Goal: Communication & Community: Share content

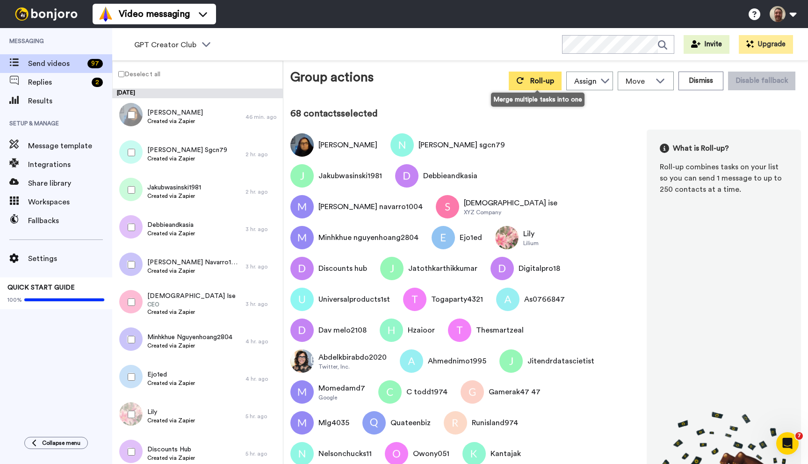
click at [530, 78] on button "Roll-up" at bounding box center [534, 80] width 53 height 19
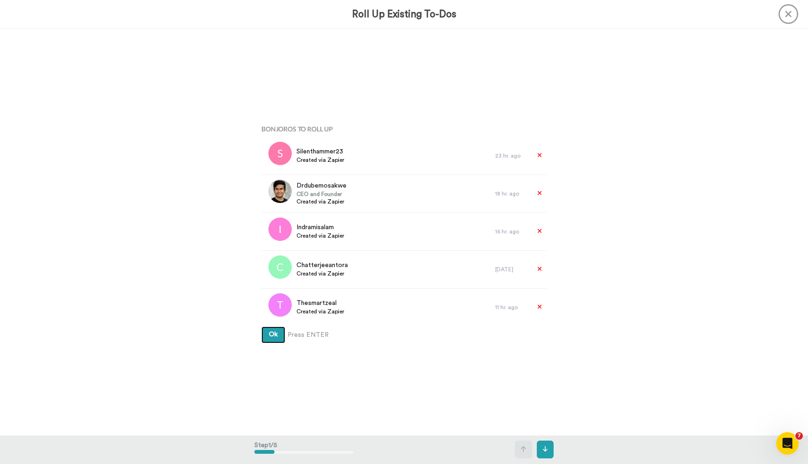
click at [261, 326] on button "Ok" at bounding box center [273, 334] width 24 height 17
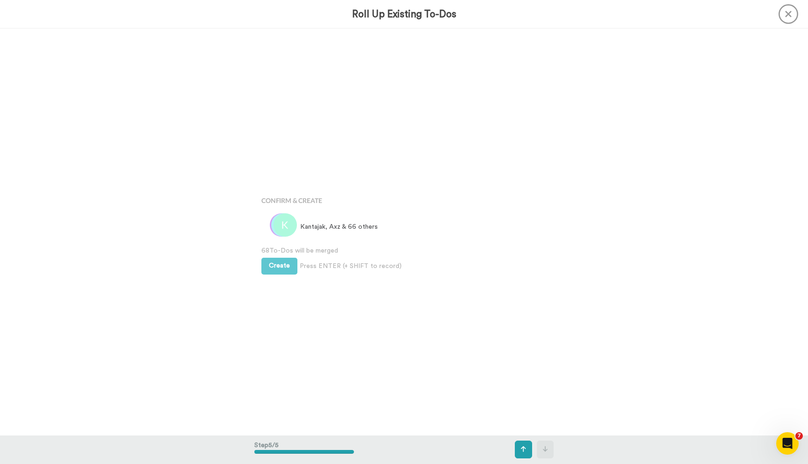
scroll to position [1625, 0]
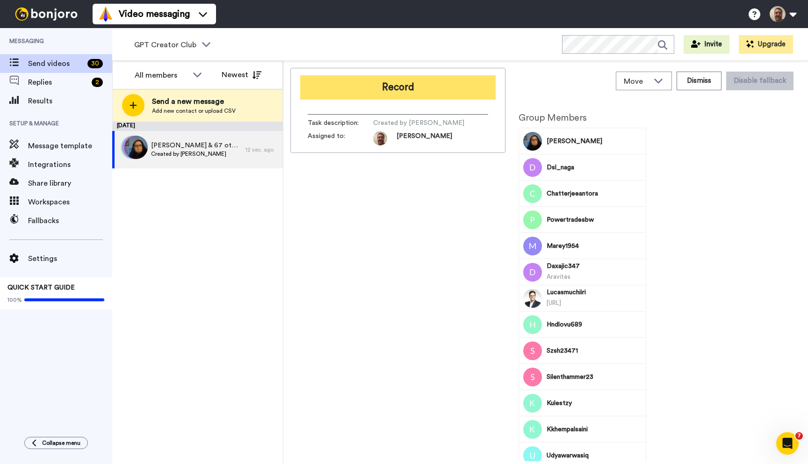
click at [438, 86] on button "Record" at bounding box center [397, 87] width 195 height 24
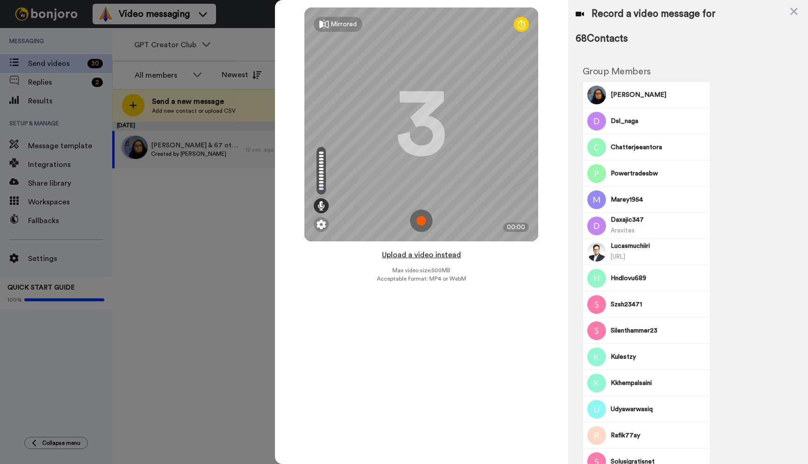
click at [417, 255] on button "Upload a video instead" at bounding box center [421, 255] width 85 height 12
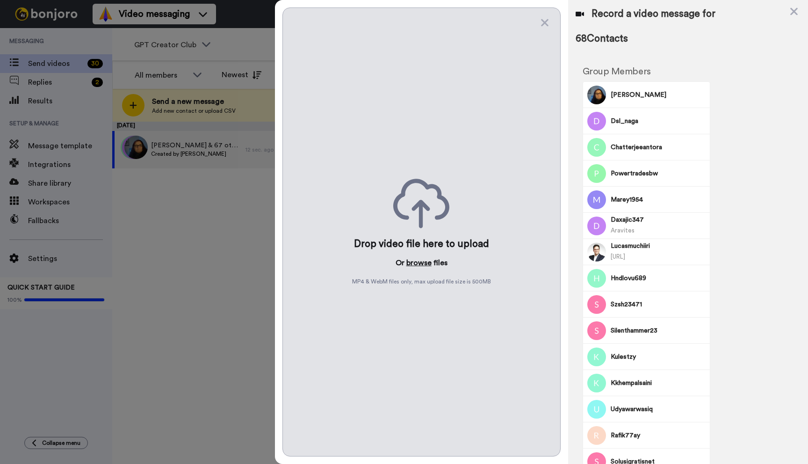
click at [414, 264] on button "browse" at bounding box center [418, 262] width 25 height 11
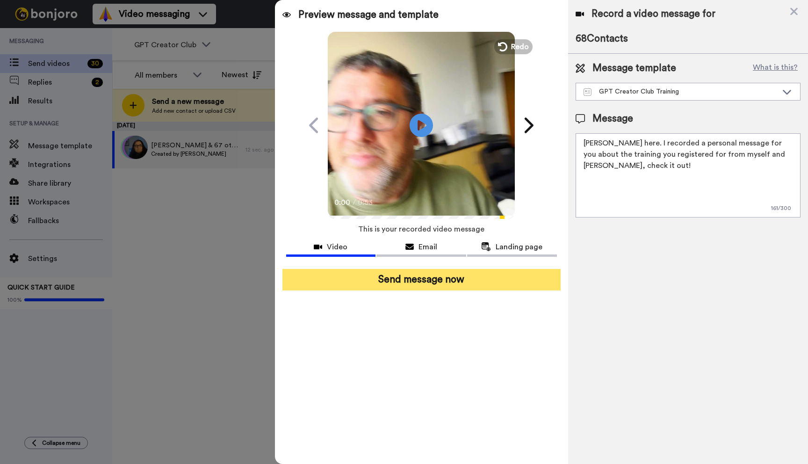
click at [426, 273] on button "Send message now" at bounding box center [421, 279] width 278 height 21
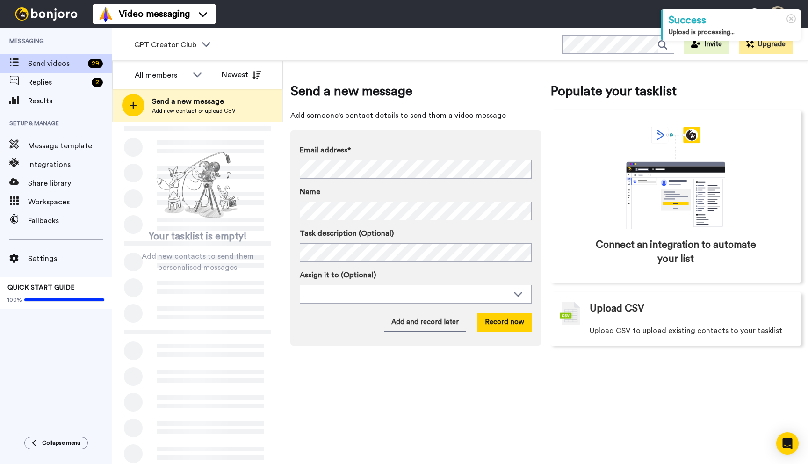
click at [204, 46] on icon at bounding box center [205, 43] width 11 height 9
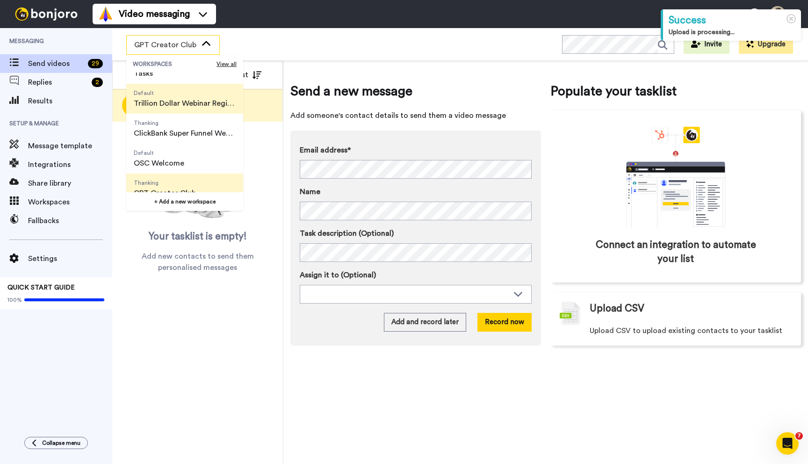
scroll to position [60, 0]
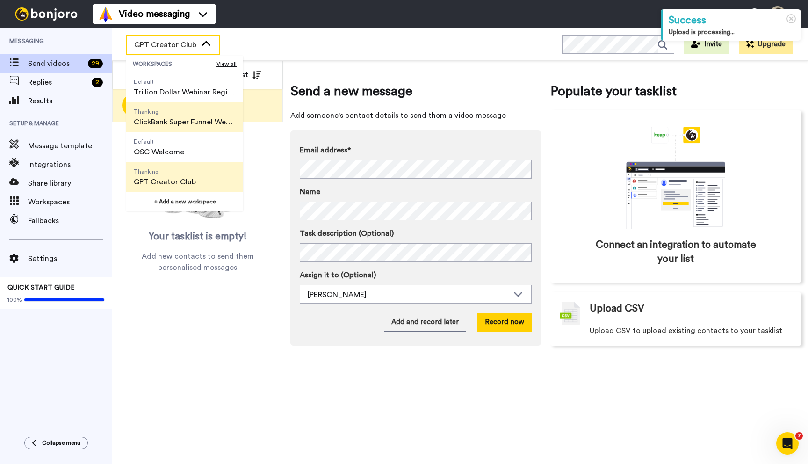
click at [205, 128] on span "Thanking ClickBank Super Funnel Webinar Registrants" at bounding box center [184, 117] width 117 height 30
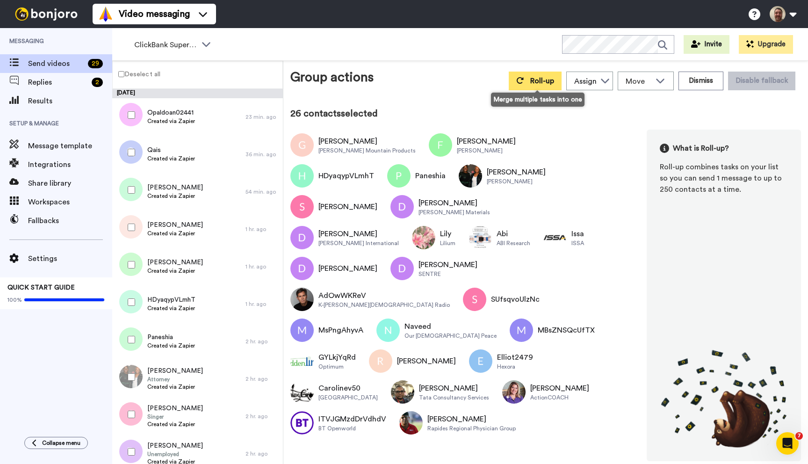
click at [544, 89] on button "Roll-up" at bounding box center [534, 80] width 53 height 19
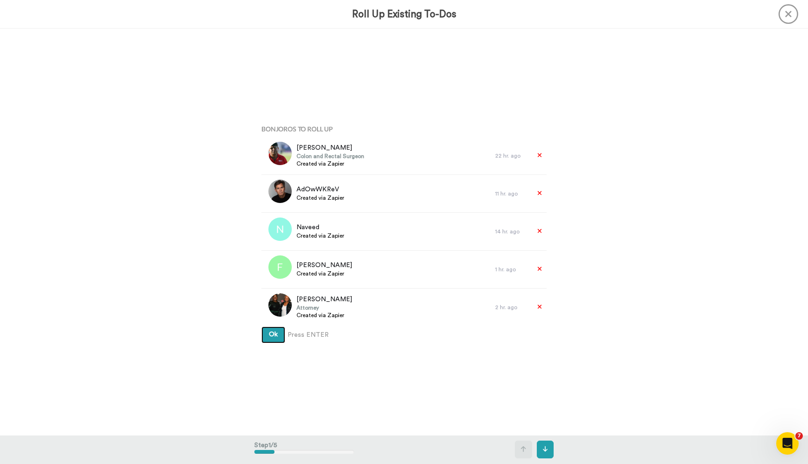
click at [261, 326] on button "Ok" at bounding box center [273, 334] width 24 height 17
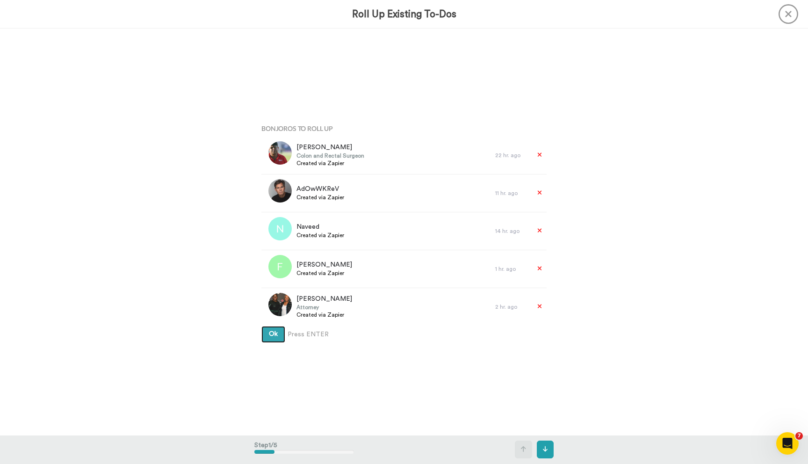
click at [261, 326] on button "Ok" at bounding box center [273, 334] width 24 height 17
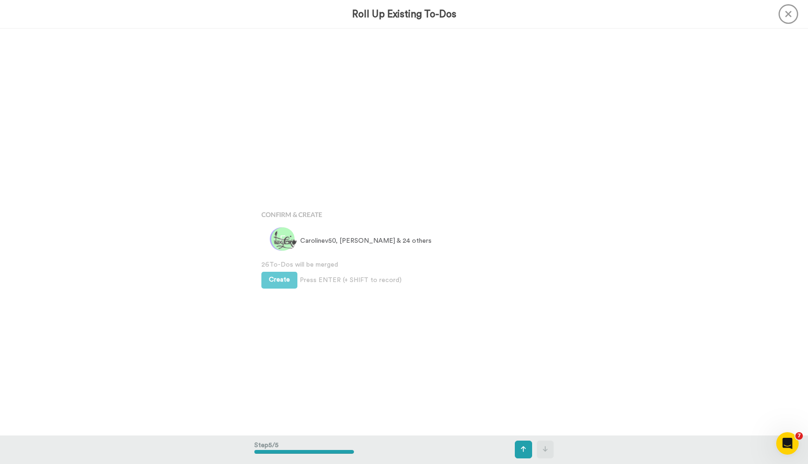
scroll to position [1625, 0]
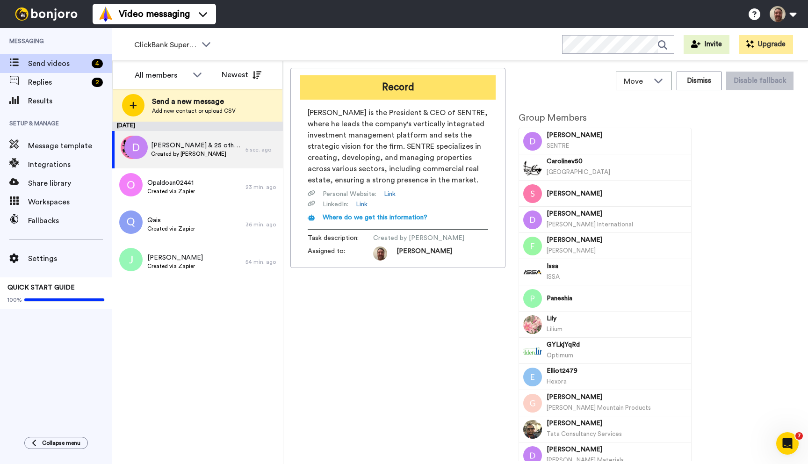
click at [423, 93] on button "Record" at bounding box center [397, 87] width 195 height 24
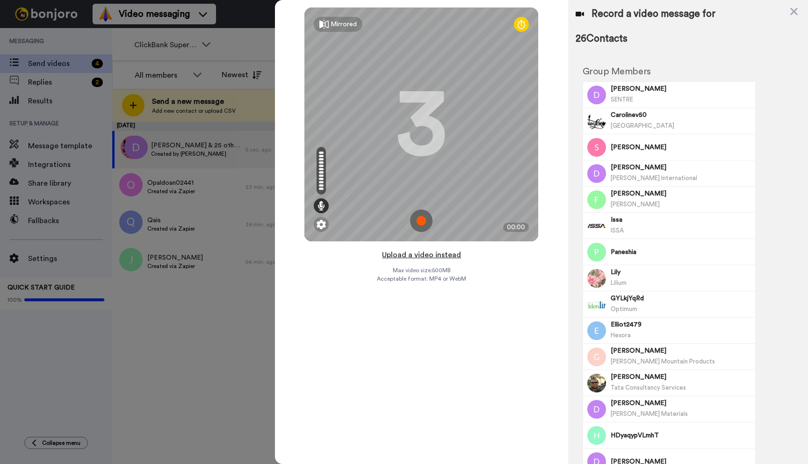
click at [425, 254] on button "Upload a video instead" at bounding box center [421, 255] width 85 height 12
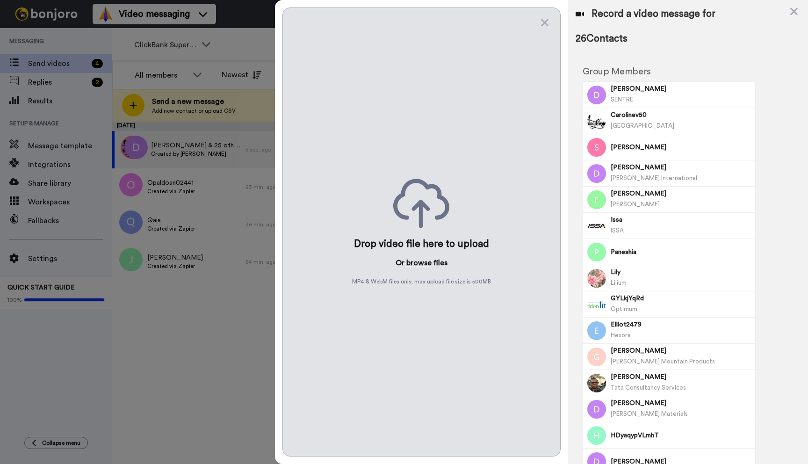
click at [423, 258] on button "browse" at bounding box center [418, 262] width 25 height 11
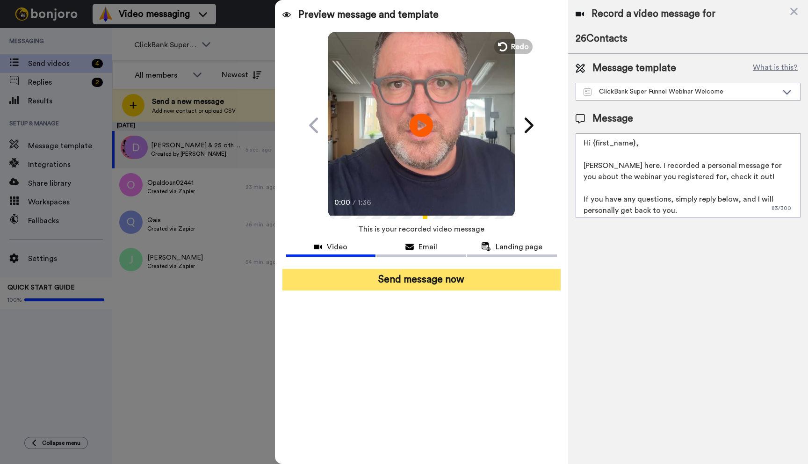
click at [437, 280] on button "Send message now" at bounding box center [421, 279] width 278 height 21
